Goal: Communication & Community: Answer question/provide support

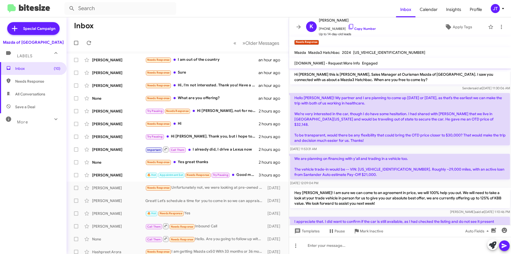
scroll to position [44, 0]
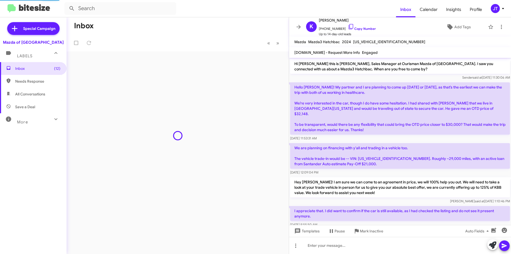
scroll to position [44, 0]
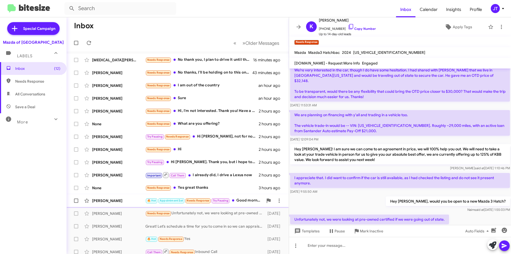
click at [244, 202] on div "🔥 Hot Appointment Set Needs Response Try Pausing Good morning. Apologies for th…" at bounding box center [204, 200] width 118 height 6
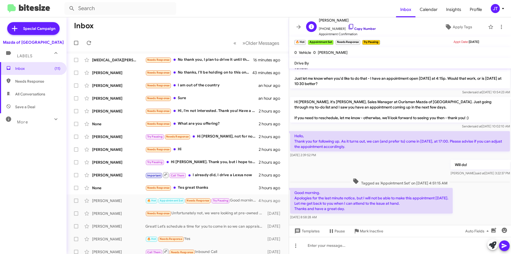
click at [354, 28] on link "Copy Number" at bounding box center [362, 29] width 28 height 4
click at [308, 249] on div at bounding box center [400, 245] width 222 height 17
click at [495, 246] on icon at bounding box center [492, 244] width 7 height 7
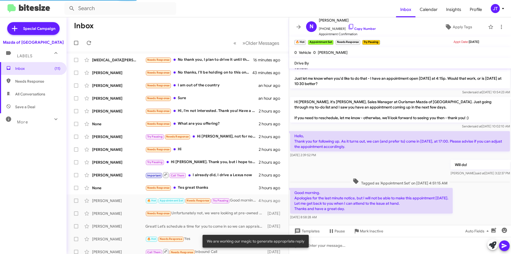
scroll to position [44, 0]
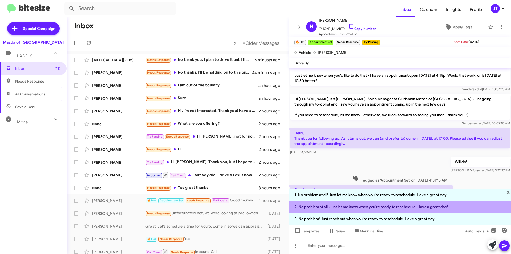
click at [334, 205] on li "2. No problem at all! Just let me know when you're ready to reschedule. Have a …" at bounding box center [400, 207] width 222 height 12
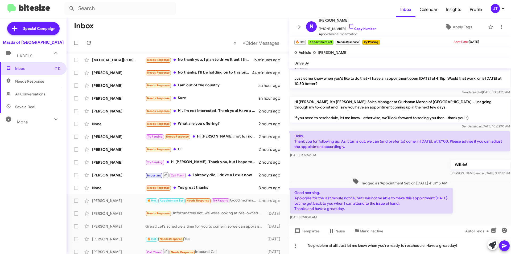
click at [505, 244] on icon at bounding box center [504, 245] width 6 height 6
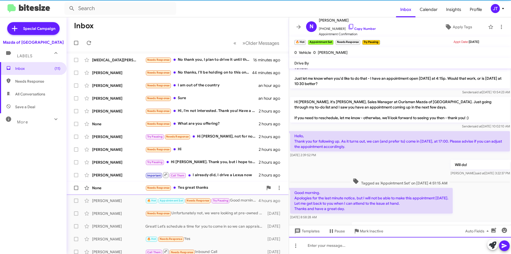
scroll to position [0, 0]
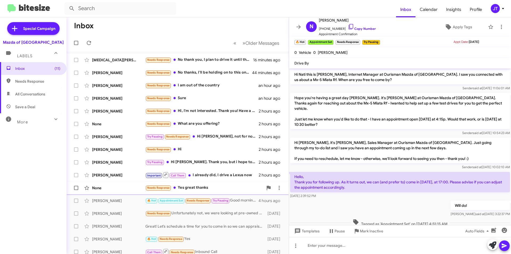
click at [205, 187] on div "Needs Response Yes great thanks" at bounding box center [204, 188] width 118 height 6
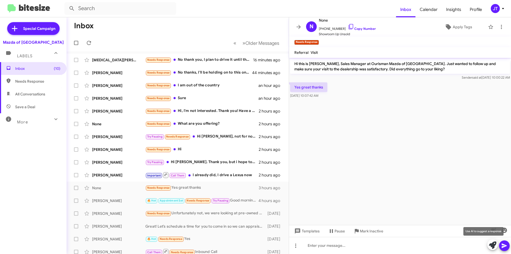
click at [491, 247] on icon at bounding box center [492, 244] width 7 height 7
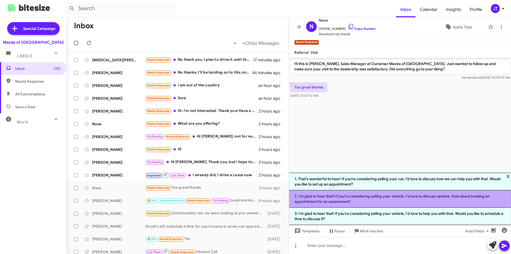
click at [359, 196] on li "2. I'm glad to hear that! If you're considering selling your vehicle, I'd love …" at bounding box center [400, 198] width 222 height 17
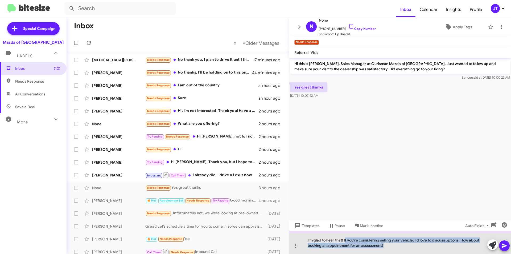
drag, startPoint x: 392, startPoint y: 245, endPoint x: 346, endPoint y: 235, distance: 47.8
click at [346, 235] on div "I'm glad to hear that! If you're considering selling your vehicle, I'd love to …" at bounding box center [400, 242] width 222 height 22
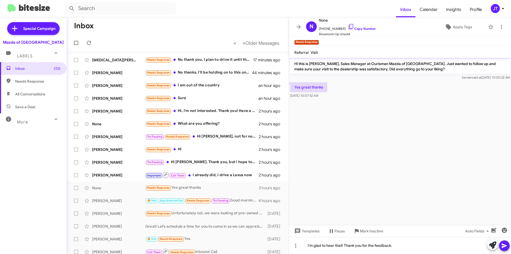
click at [507, 246] on icon at bounding box center [504, 245] width 6 height 6
click at [219, 173] on div "Important Call Them I already did, I drive a Lexus now" at bounding box center [204, 174] width 118 height 7
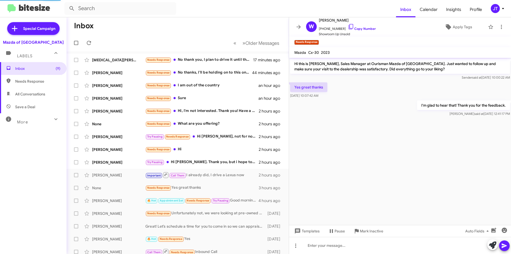
scroll to position [341, 0]
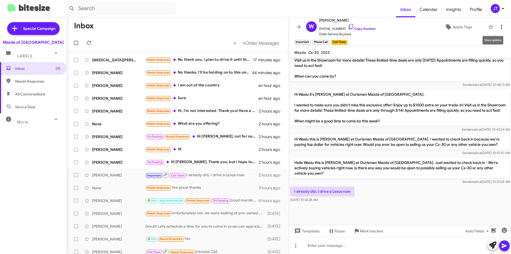
click at [499, 23] on button at bounding box center [501, 27] width 11 height 11
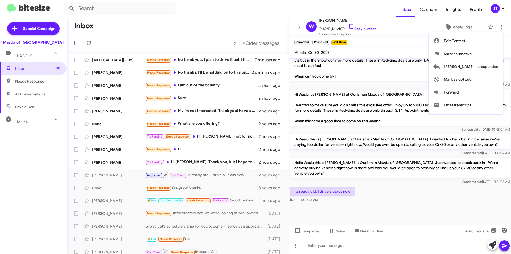
drag, startPoint x: 407, startPoint y: 174, endPoint x: 390, endPoint y: 128, distance: 49.2
click at [407, 172] on div at bounding box center [255, 127] width 511 height 254
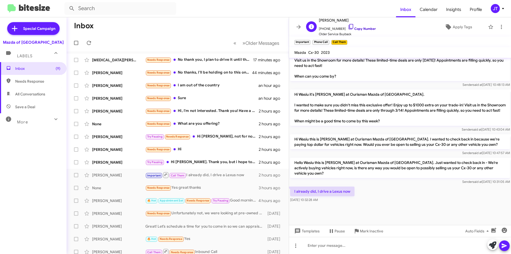
click at [359, 30] on link "Copy Number" at bounding box center [362, 29] width 28 height 4
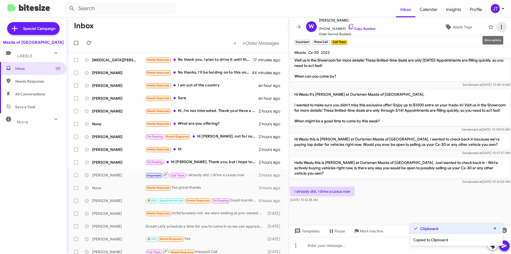
click at [501, 26] on icon at bounding box center [501, 27] width 1 height 4
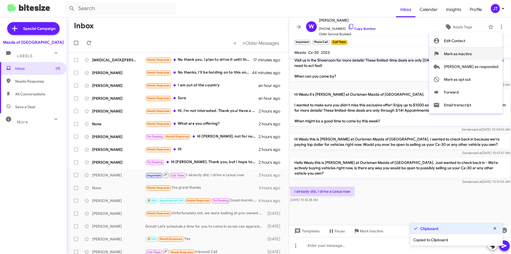
click at [472, 54] on span "Mark as inactive" at bounding box center [458, 53] width 28 height 13
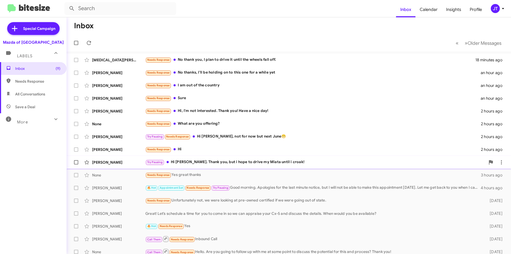
click at [311, 162] on div "Try Pausing Hi [PERSON_NAME]. Thank you, but i hope to drive my Miata until i c…" at bounding box center [315, 162] width 340 height 6
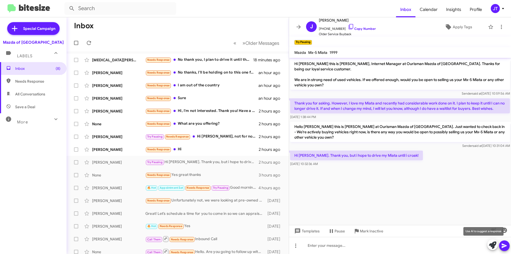
click at [492, 247] on icon at bounding box center [492, 244] width 7 height 7
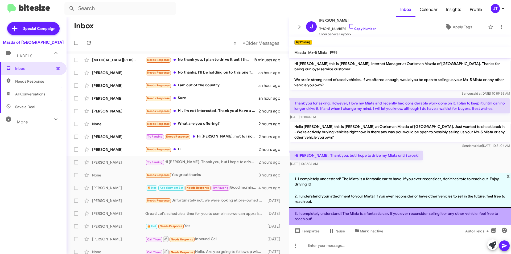
click at [376, 217] on li "3. I completely understand! The Miata is a fantastic car. If you ever reconside…" at bounding box center [400, 215] width 222 height 17
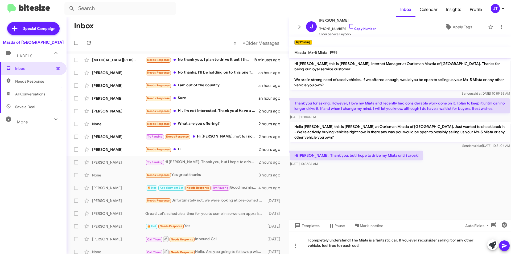
click at [504, 242] on span at bounding box center [504, 245] width 6 height 11
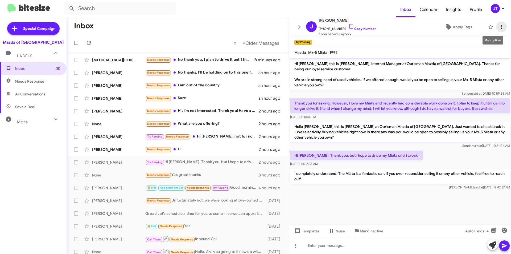
click at [499, 29] on icon at bounding box center [501, 27] width 6 height 6
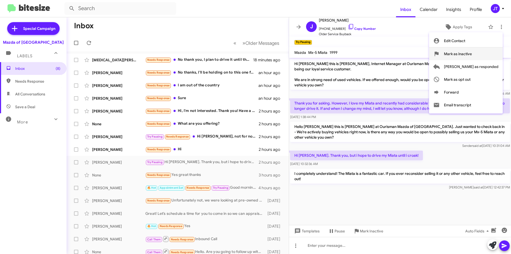
click at [472, 55] on span "Mark as inactive" at bounding box center [458, 53] width 28 height 13
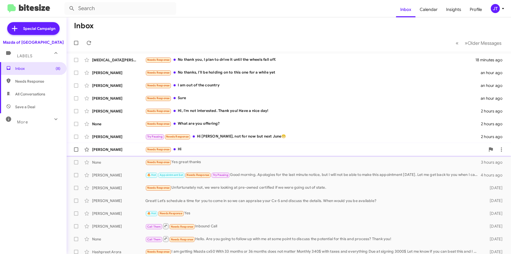
click at [226, 149] on div "Needs Response Hi" at bounding box center [315, 149] width 340 height 6
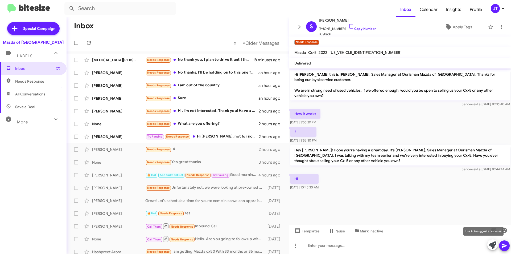
click at [491, 243] on icon at bounding box center [492, 244] width 7 height 7
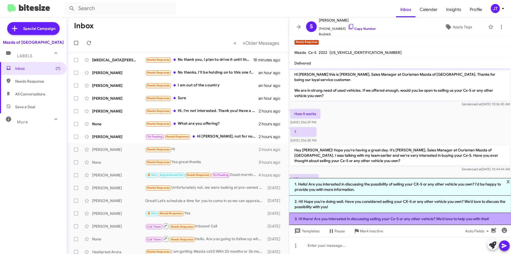
click at [343, 216] on li "3. Hi there! Are you interested in discussing selling your Cx-5 or any other ve…" at bounding box center [400, 219] width 222 height 12
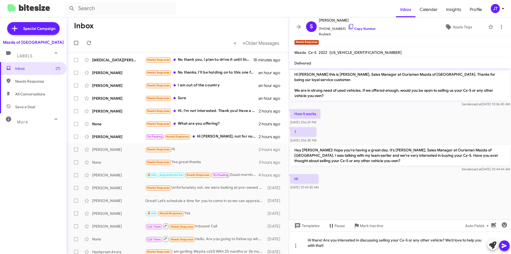
click at [503, 245] on icon at bounding box center [504, 245] width 5 height 5
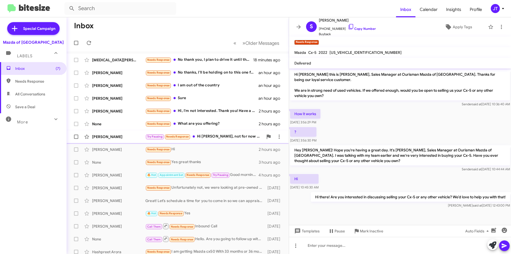
click at [231, 138] on div "Try Pausing Needs Response Hi [PERSON_NAME], not for now but next June😁" at bounding box center [204, 136] width 118 height 6
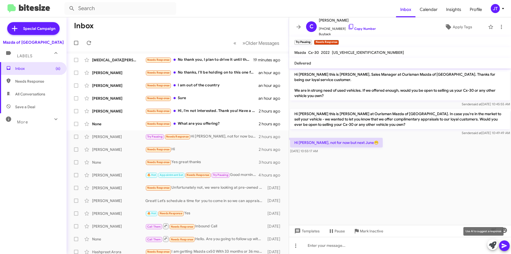
click at [494, 244] on icon at bounding box center [492, 244] width 7 height 7
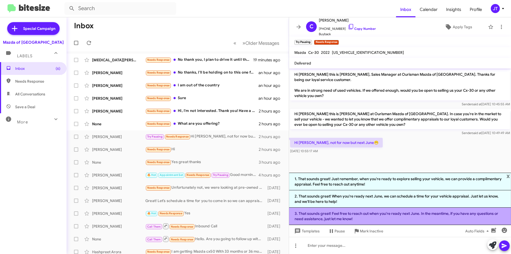
click at [365, 214] on li "3. That sounds great! Feel free to reach out when you're ready next June. In th…" at bounding box center [400, 215] width 222 height 17
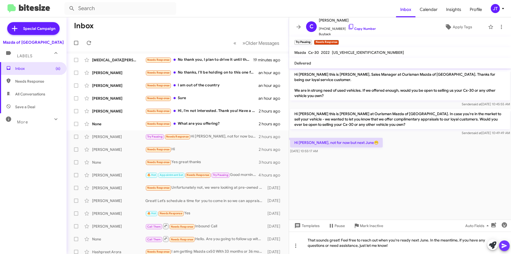
click at [503, 245] on icon at bounding box center [504, 245] width 6 height 6
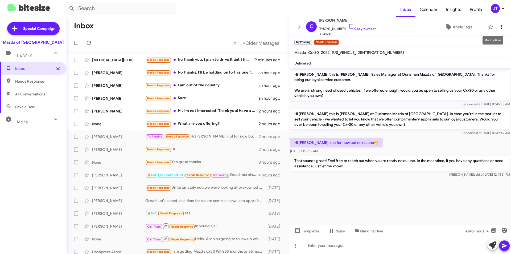
click at [500, 26] on icon at bounding box center [501, 27] width 6 height 6
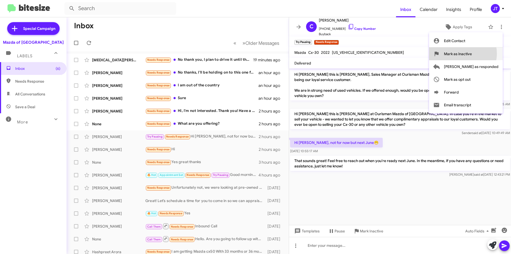
click at [472, 54] on span "Mark as inactive" at bounding box center [458, 53] width 28 height 13
